Goal: Task Accomplishment & Management: Use online tool/utility

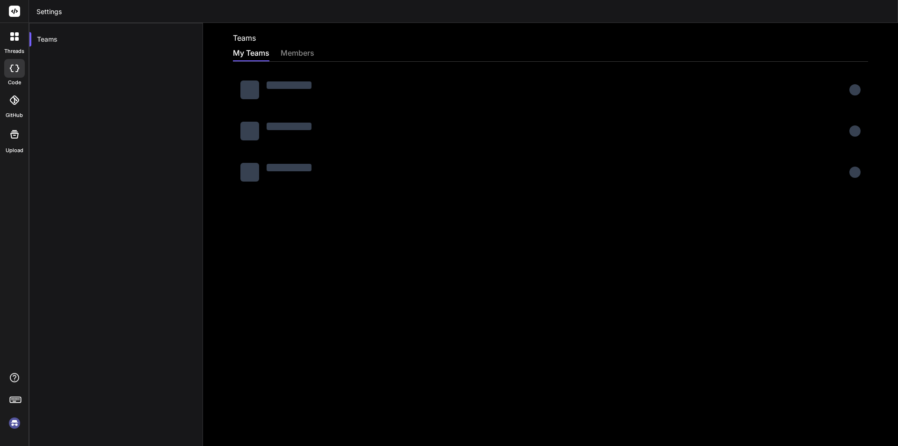
click at [113, 227] on div "Teams" at bounding box center [116, 246] width 174 height 446
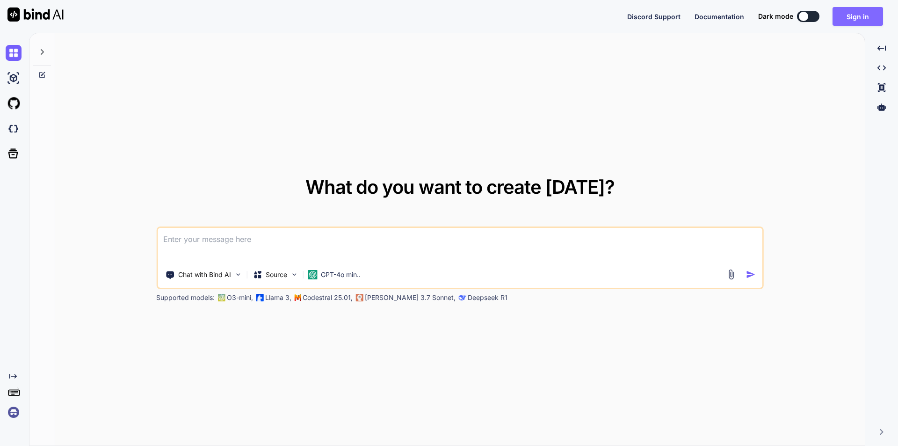
click at [857, 19] on button "Sign in" at bounding box center [858, 16] width 51 height 19
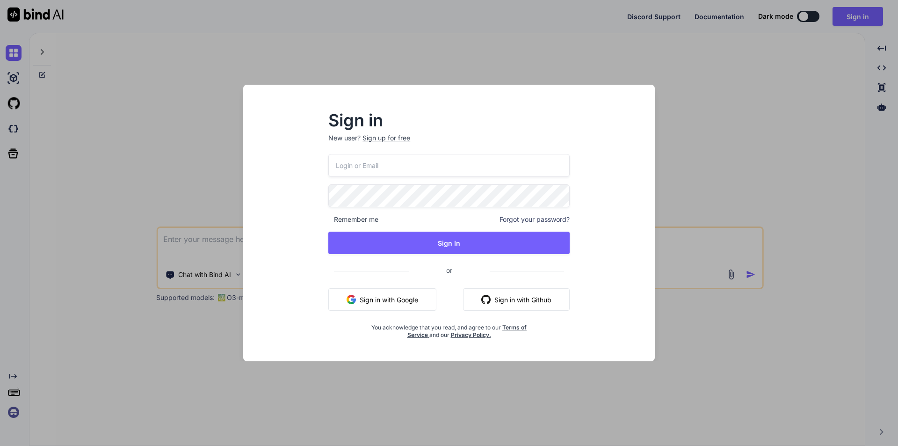
type input "anutongsevili@gmail.com"
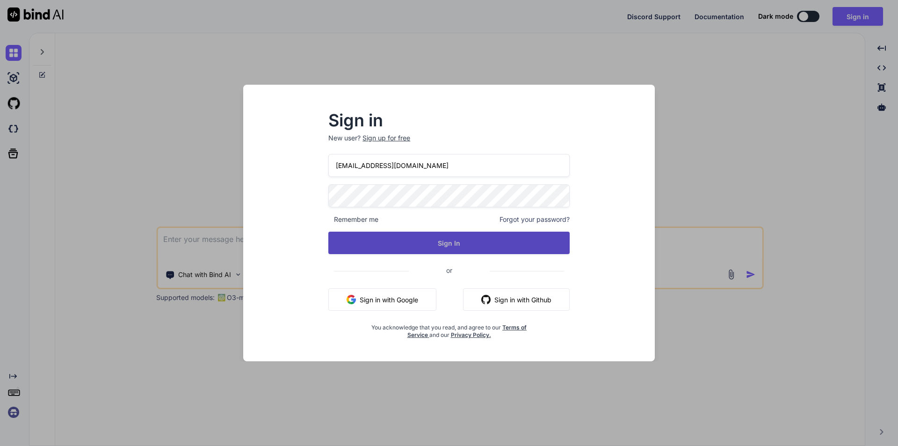
click at [509, 244] on button "Sign In" at bounding box center [448, 243] width 241 height 22
click at [450, 245] on button "Sign In" at bounding box center [448, 243] width 241 height 22
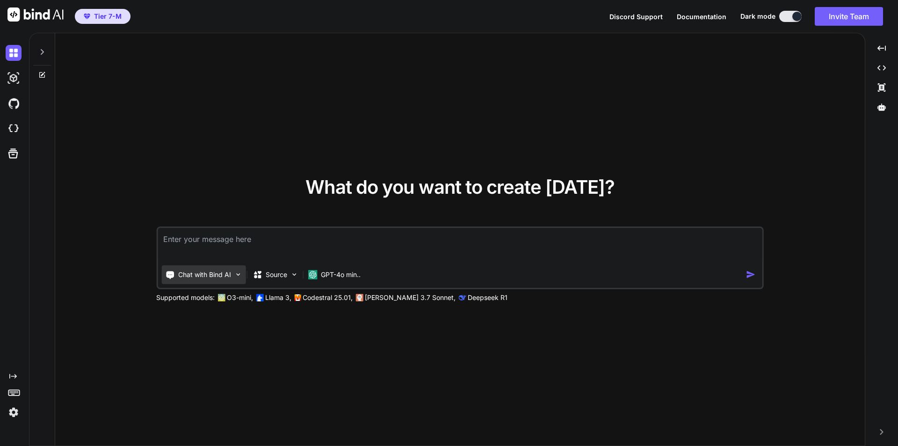
click at [241, 276] on img at bounding box center [238, 274] width 8 height 8
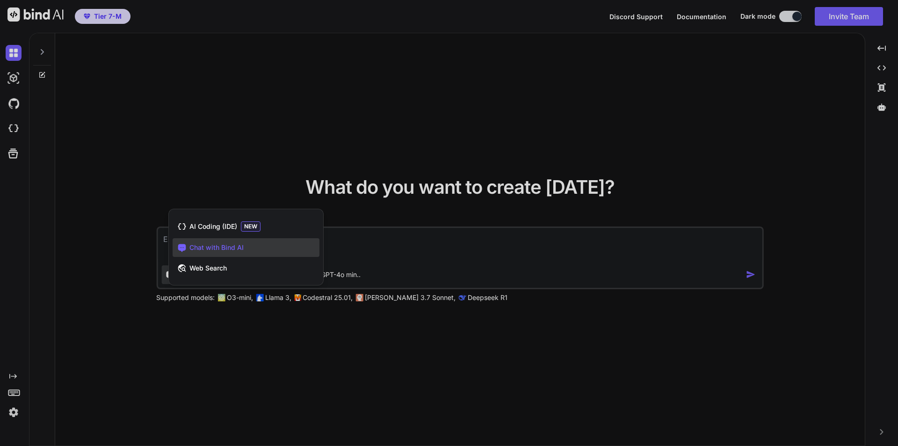
click at [116, 143] on div at bounding box center [449, 223] width 898 height 446
type textarea "x"
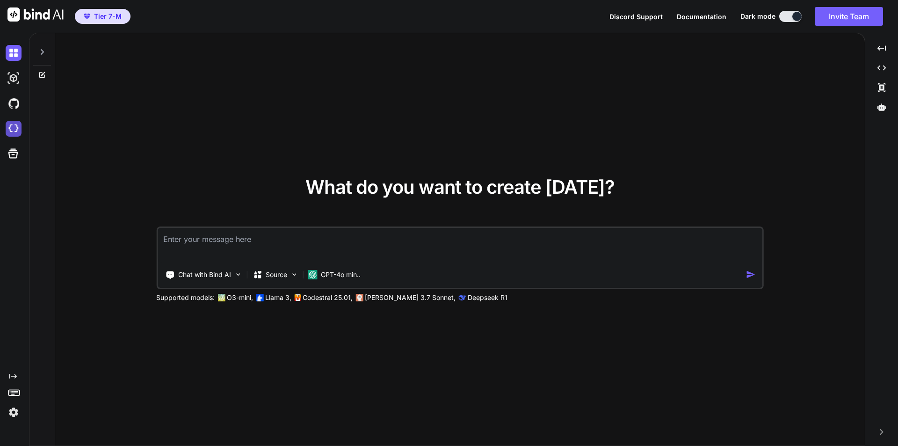
click at [12, 129] on img at bounding box center [14, 129] width 16 height 16
click at [352, 277] on p "GPT-4o min.." at bounding box center [341, 274] width 40 height 9
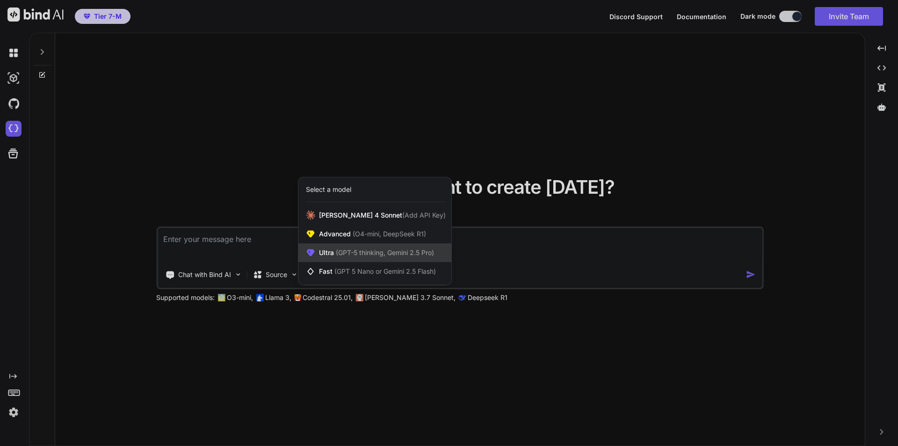
click at [361, 248] on span "(GPT-5 thinking, Gemini 2.5 Pro)" at bounding box center [384, 252] width 100 height 8
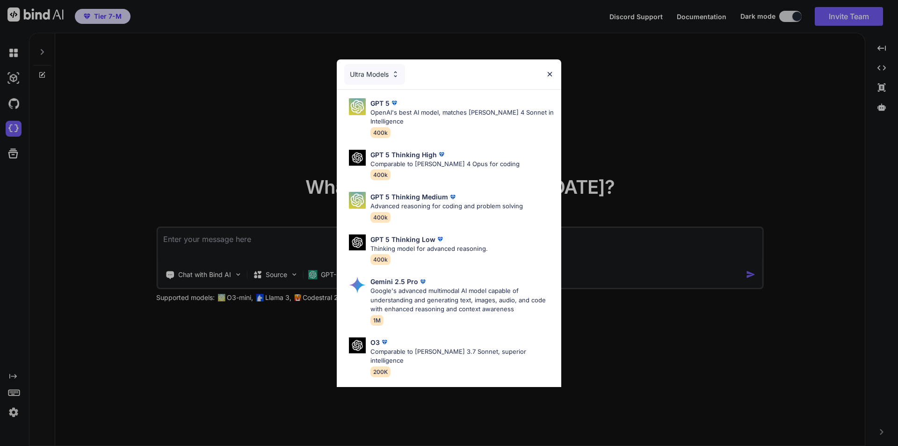
click at [204, 172] on div "Ultra Models GPT 5 OpenAI's best AI model, matches Claude 4 Sonnet in Intellige…" at bounding box center [449, 223] width 898 height 446
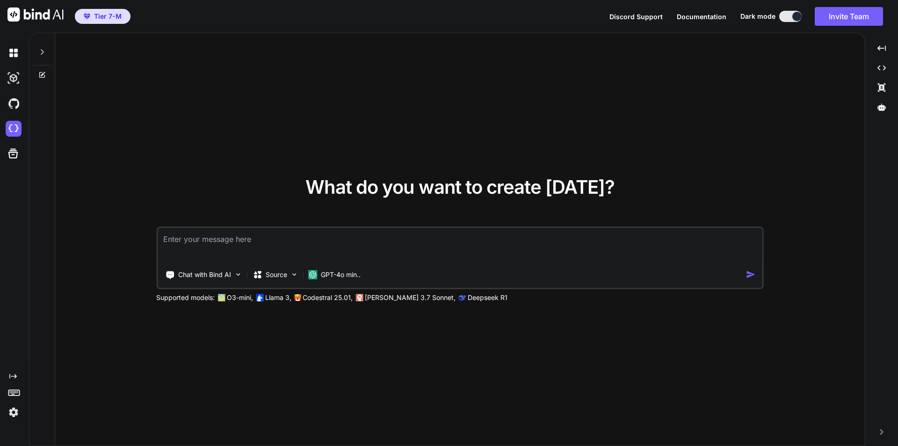
click at [13, 413] on img at bounding box center [14, 412] width 16 height 16
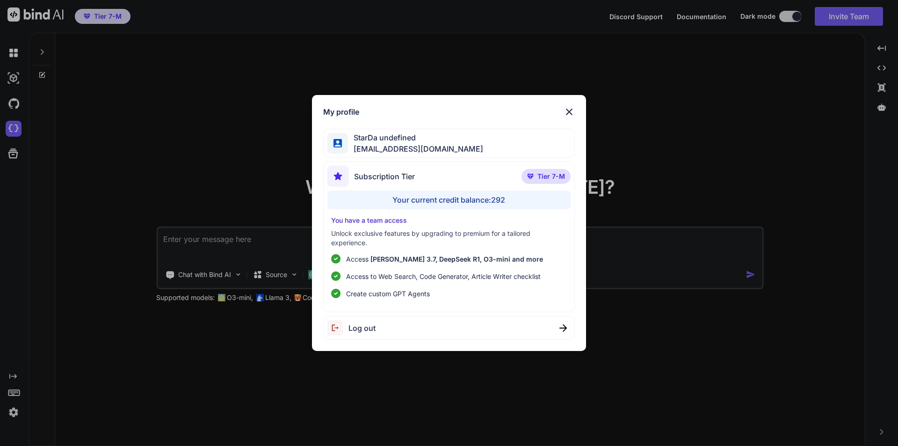
click at [108, 209] on div "My profile StarDa undefined anutongsevili@gmail.com Subscription Tier Tier 7-M …" at bounding box center [449, 223] width 898 height 446
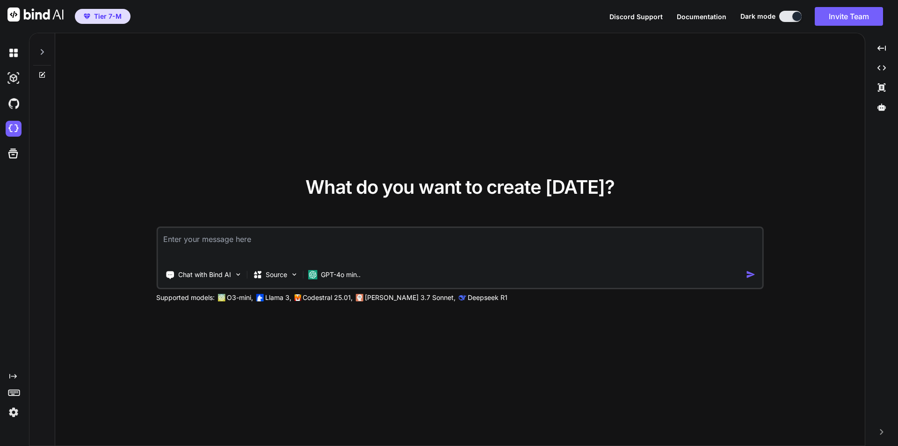
click at [103, 17] on span "Tier 7-M" at bounding box center [108, 16] width 28 height 9
click at [119, 11] on button "Tier 7-M" at bounding box center [103, 16] width 56 height 15
click at [15, 415] on img at bounding box center [14, 412] width 16 height 16
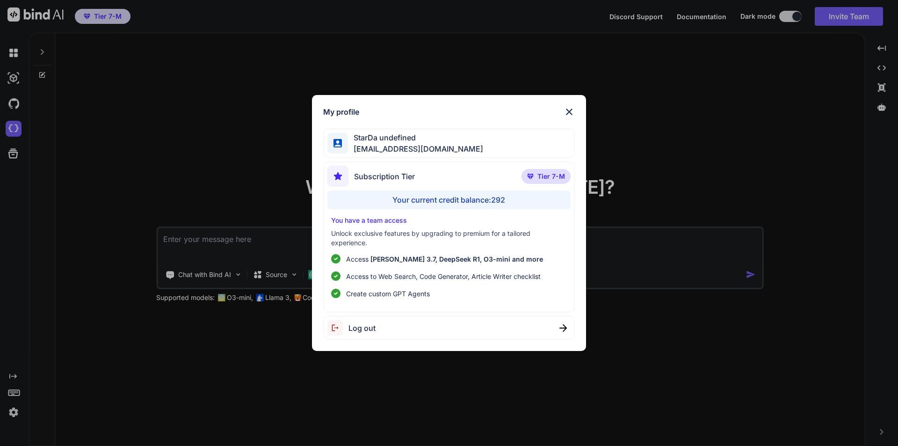
click at [419, 177] on div "Subscription Tier Tier 7-M" at bounding box center [449, 178] width 244 height 25
click at [545, 172] on span "Tier 7-M" at bounding box center [551, 176] width 28 height 9
click at [568, 110] on img at bounding box center [569, 111] width 11 height 11
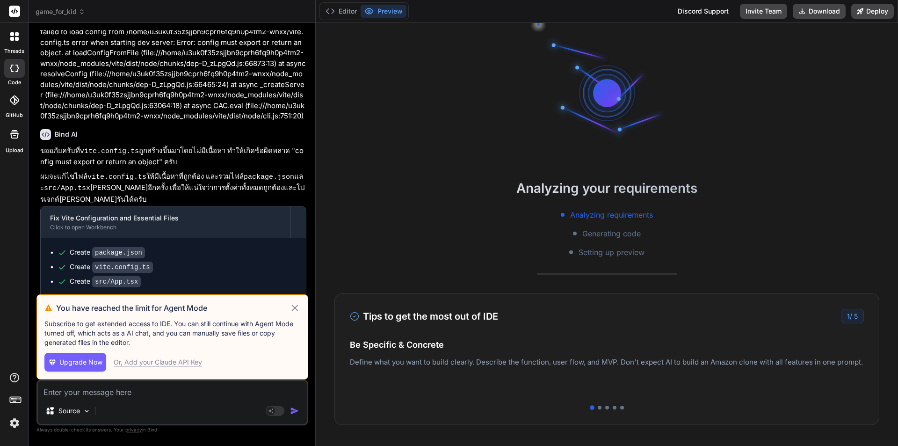
click at [296, 307] on icon at bounding box center [295, 308] width 6 height 6
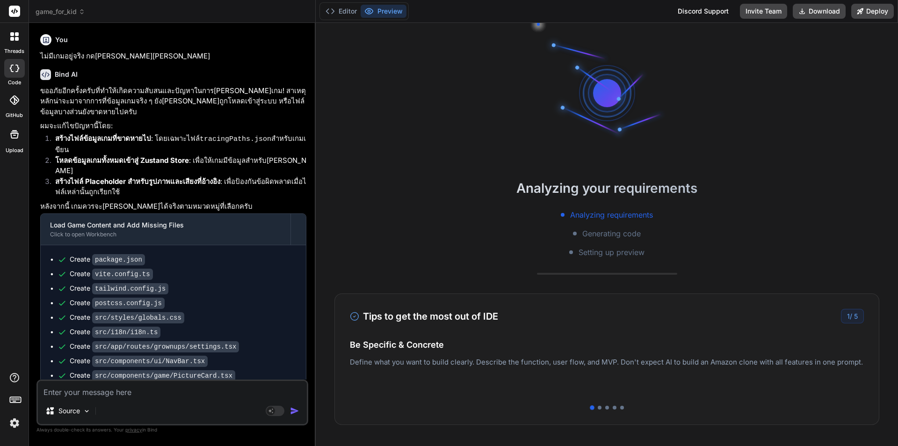
drag, startPoint x: 724, startPoint y: 354, endPoint x: 528, endPoint y: 347, distance: 195.7
click at [529, 347] on div "Be Specific & Concrete Define what you want to build clearly. Describe the func…" at bounding box center [607, 366] width 514 height 56
click at [598, 406] on div at bounding box center [600, 408] width 4 height 4
click at [605, 407] on div at bounding box center [607, 408] width 4 height 4
click at [613, 408] on div at bounding box center [615, 408] width 4 height 4
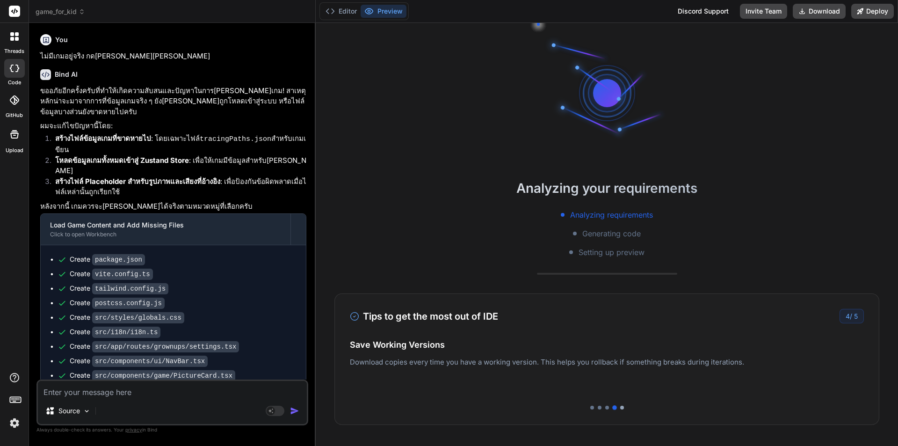
click at [620, 408] on div at bounding box center [622, 408] width 4 height 4
click at [17, 422] on img at bounding box center [15, 423] width 16 height 16
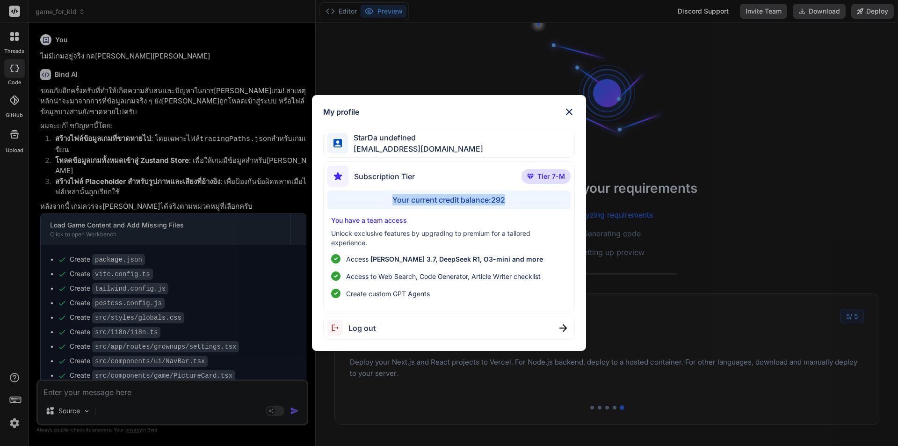
drag, startPoint x: 391, startPoint y: 197, endPoint x: 519, endPoint y: 204, distance: 128.8
click at [519, 204] on div "Your current credit balance: 292" at bounding box center [449, 199] width 244 height 19
drag, startPoint x: 435, startPoint y: 180, endPoint x: 352, endPoint y: 175, distance: 83.4
click at [352, 175] on div "Subscription Tier Tier 7-M" at bounding box center [449, 178] width 244 height 25
copy span "Subscription Tier"
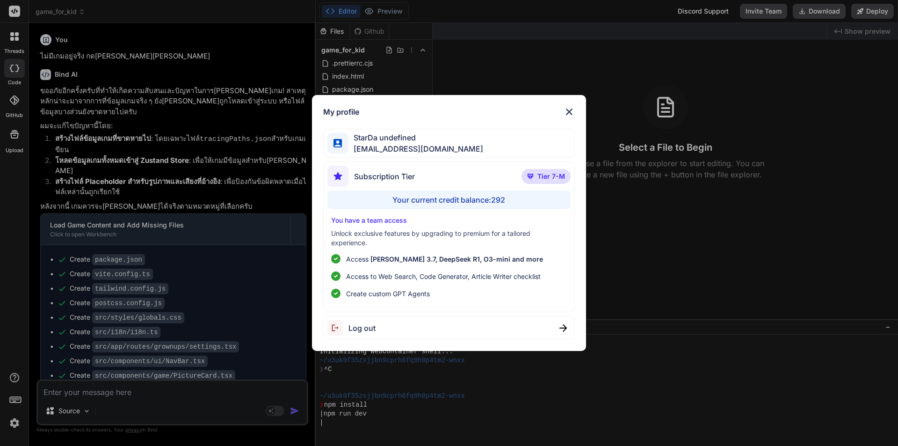
click at [515, 198] on div "Your current credit balance: 292" at bounding box center [449, 199] width 244 height 19
drag, startPoint x: 518, startPoint y: 200, endPoint x: 438, endPoint y: 204, distance: 80.1
click at [438, 204] on div "Your current credit balance: 292" at bounding box center [449, 199] width 244 height 19
copy div "credit balance: 292"
type textarea "x"
